Goal: Information Seeking & Learning: Learn about a topic

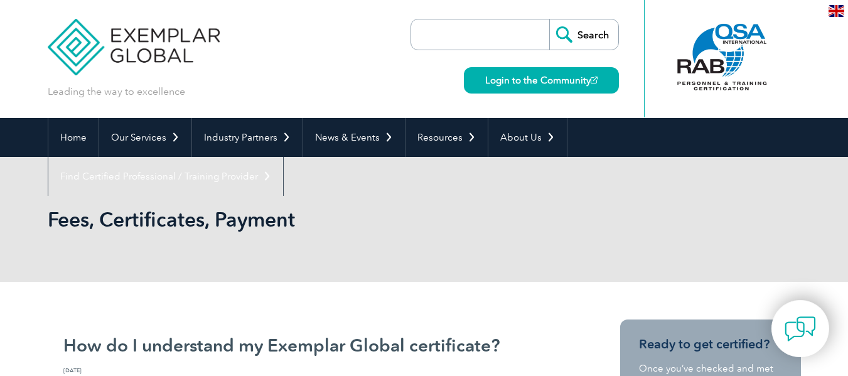
click at [454, 38] on input "search" at bounding box center [483, 34] width 132 height 30
type input "9001"
click at [549, 19] on input "Search" at bounding box center [583, 34] width 69 height 30
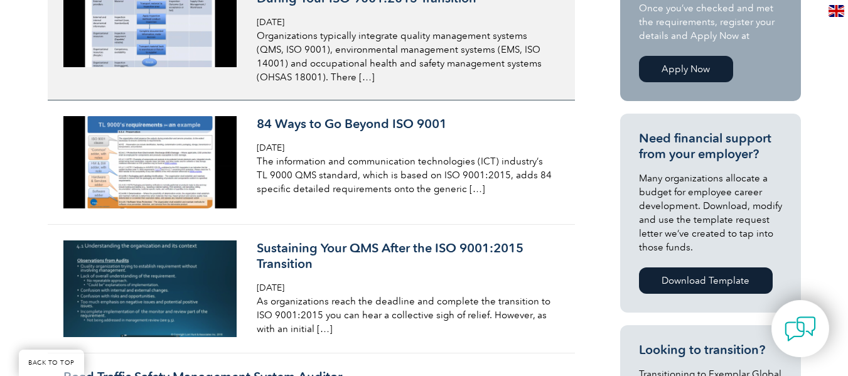
scroll to position [387, 0]
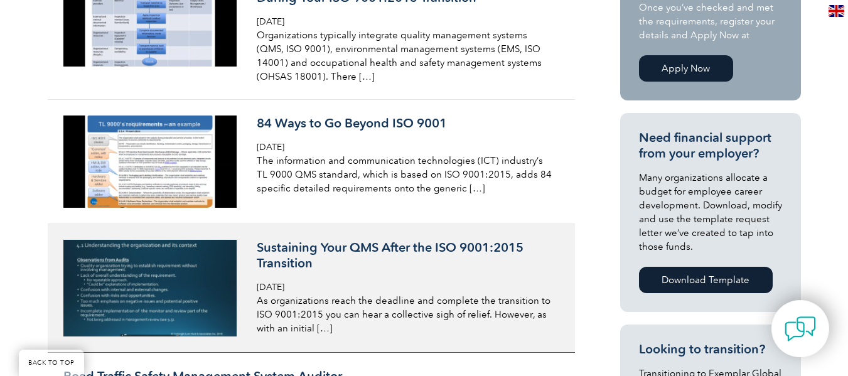
click at [346, 260] on h3 "Sustaining Your QMS After the ISO 9001:2015 Transition" at bounding box center [405, 255] width 297 height 31
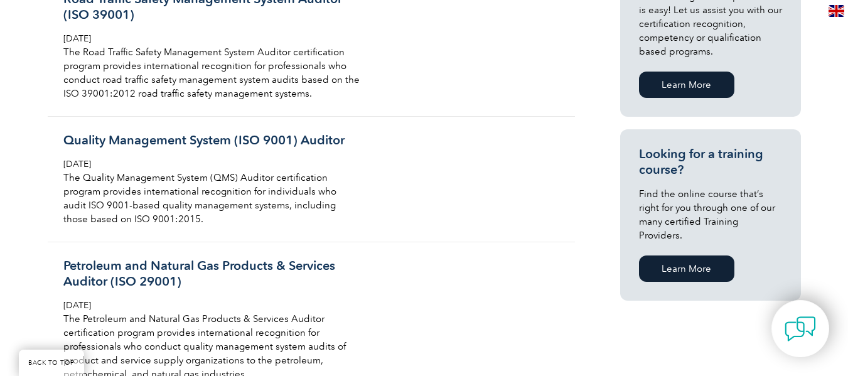
scroll to position [765, 0]
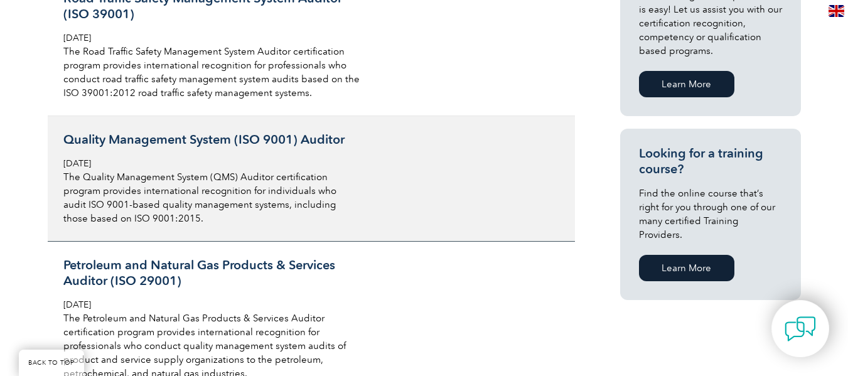
click at [174, 136] on h3 "Quality Management System (ISO 9001) Auditor" at bounding box center [211, 140] width 297 height 16
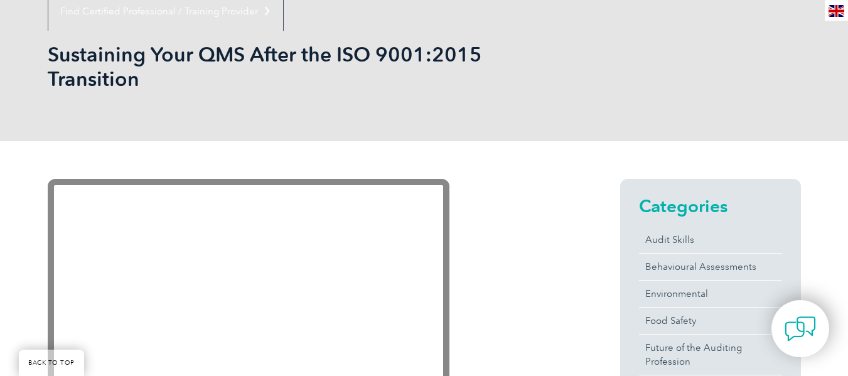
scroll to position [164, 0]
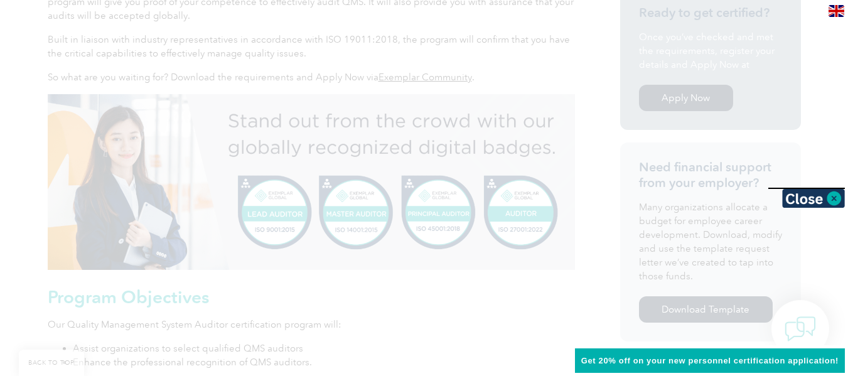
scroll to position [422, 0]
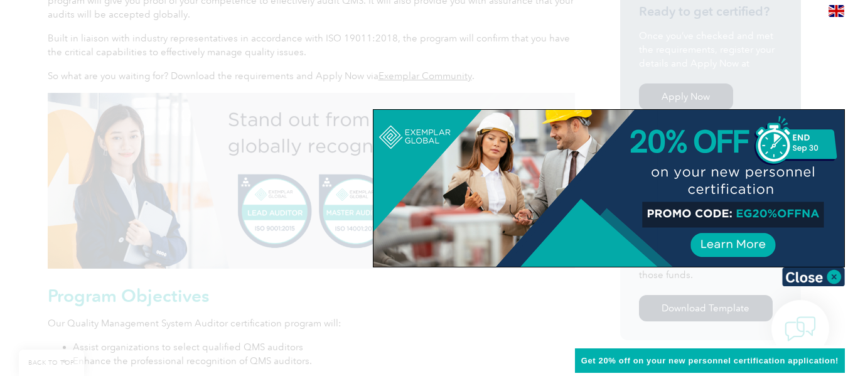
click at [378, 326] on div at bounding box center [424, 188] width 848 height 376
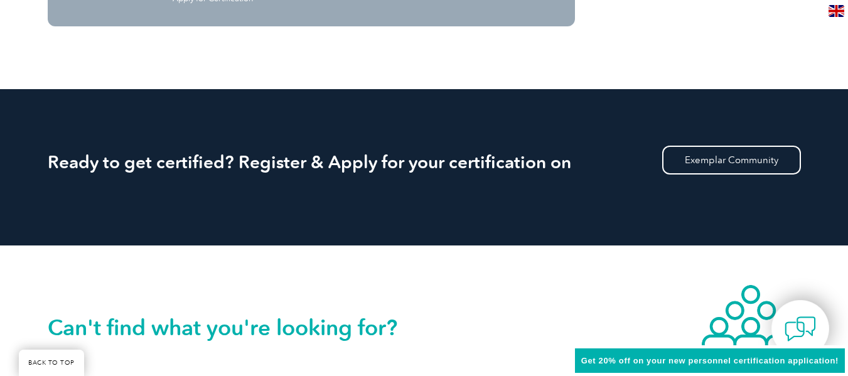
scroll to position [1538, 0]
